Goal: Information Seeking & Learning: Learn about a topic

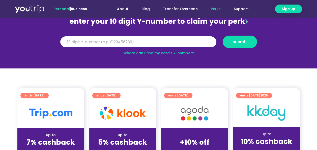
scroll to position [126, 0]
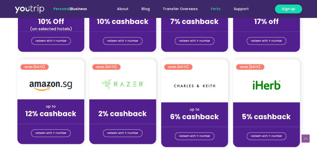
scroll to position [278, 0]
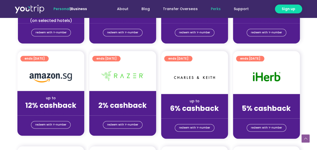
click at [185, 146] on div "ends [DATE]" at bounding box center [194, 151] width 67 height 11
click at [151, 142] on div "ends [DATE] up to 2% cashback (for stays only) redeem with Y-number" at bounding box center [123, 98] width 72 height 94
click at [159, 143] on div "ends [DATE] up to 6% cashback (for stays only) redeem with Y-number" at bounding box center [195, 98] width 72 height 94
click at [208, 141] on div "ends [DATE] up to 6% cashback (for stays only) redeem with Y-number" at bounding box center [195, 98] width 72 height 94
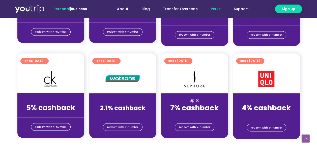
scroll to position [379, 0]
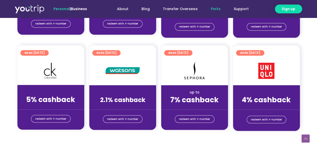
click at [188, 140] on div "ends [DATE] up to 4.5% cashback (for stays only) redeem with Y-number" at bounding box center [159, 141] width 288 height 6
click at [173, 139] on div "ends [DATE] up to 4.5% cashback (for stays only) redeem with Y-number" at bounding box center [159, 141] width 288 height 6
drag, startPoint x: 83, startPoint y: 137, endPoint x: 88, endPoint y: 135, distance: 6.0
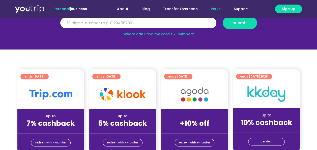
scroll to position [0, 0]
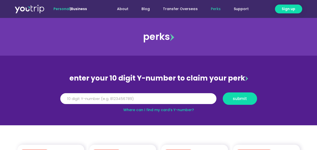
drag, startPoint x: 166, startPoint y: 140, endPoint x: 172, endPoint y: 138, distance: 6.4
